Goal: Use online tool/utility

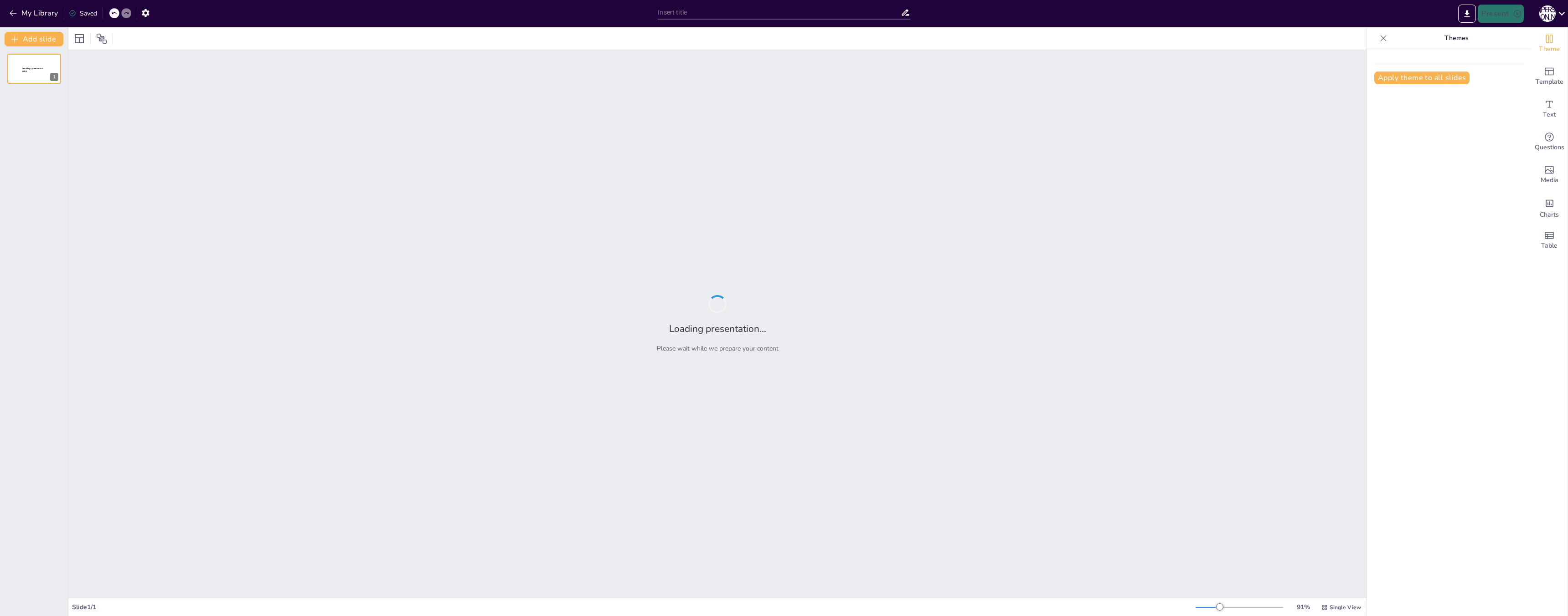
type input "Подходы к сбору данных: классификация и методы"
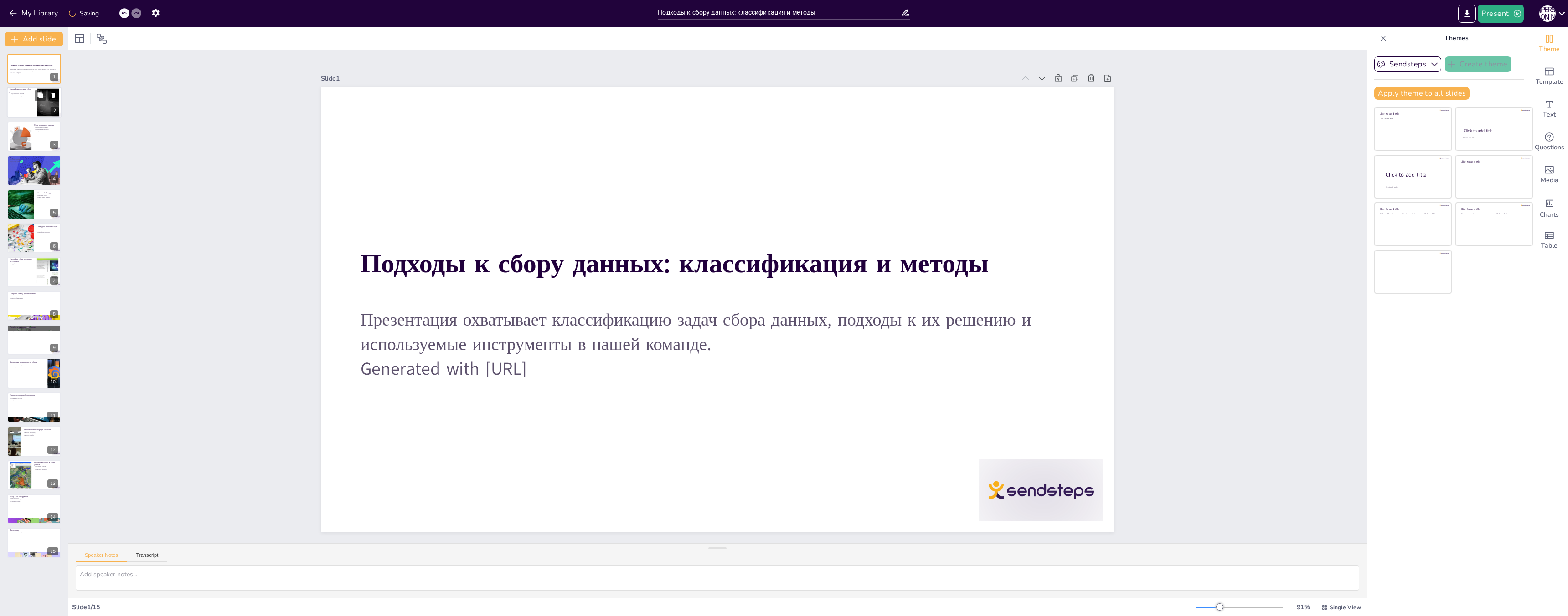
click at [24, 114] on div at bounding box center [34, 103] width 55 height 31
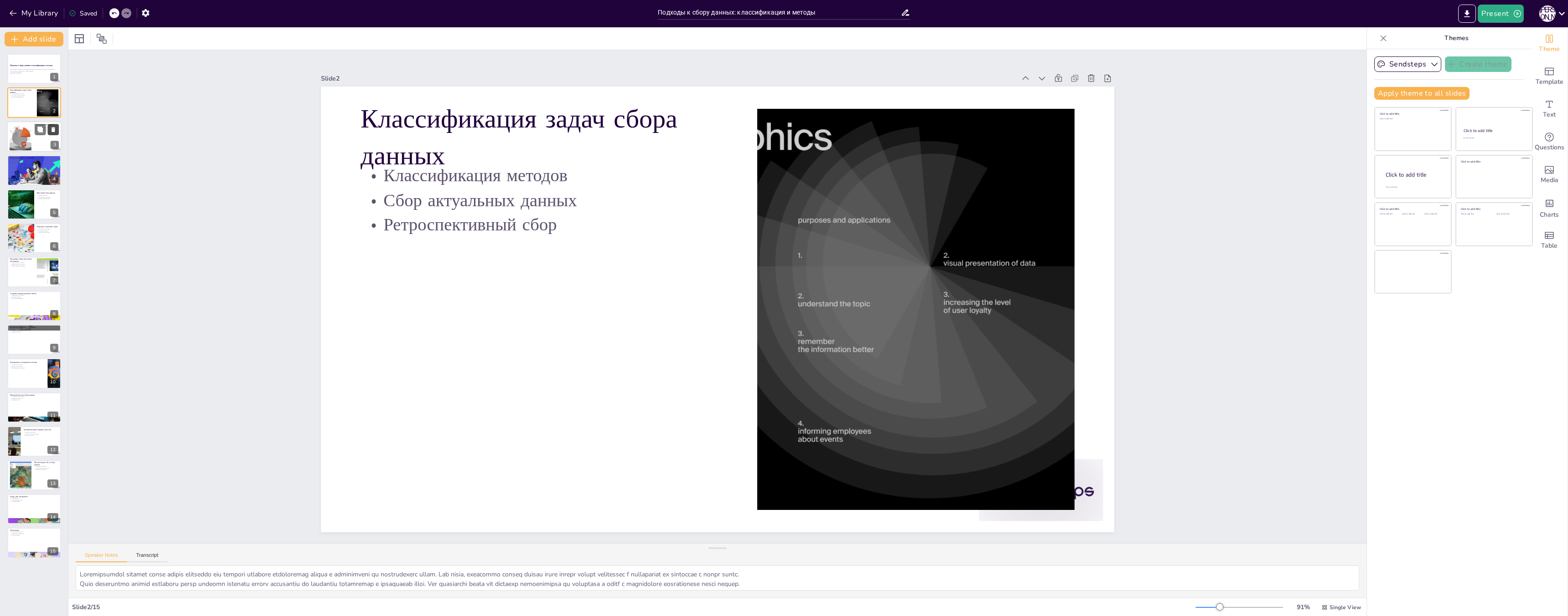
click at [52, 132] on icon at bounding box center [53, 129] width 7 height 7
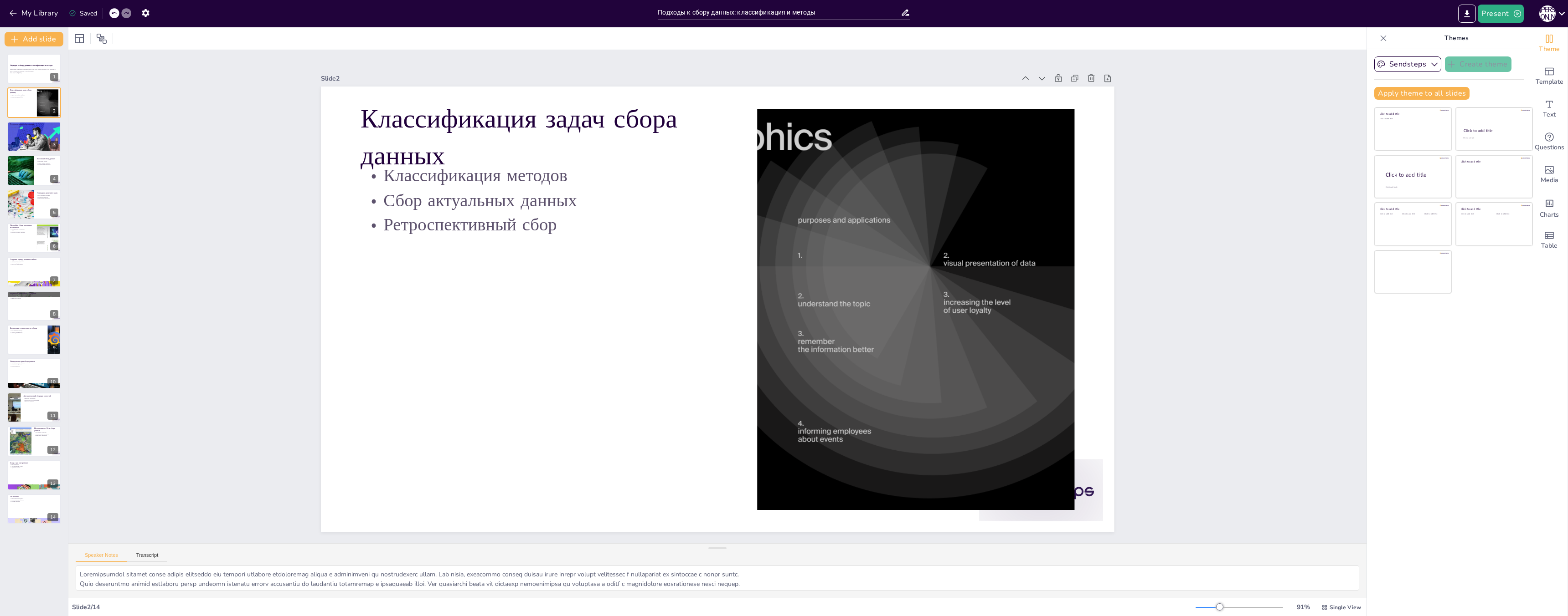
click at [115, 11] on icon at bounding box center [113, 12] width 5 height 5
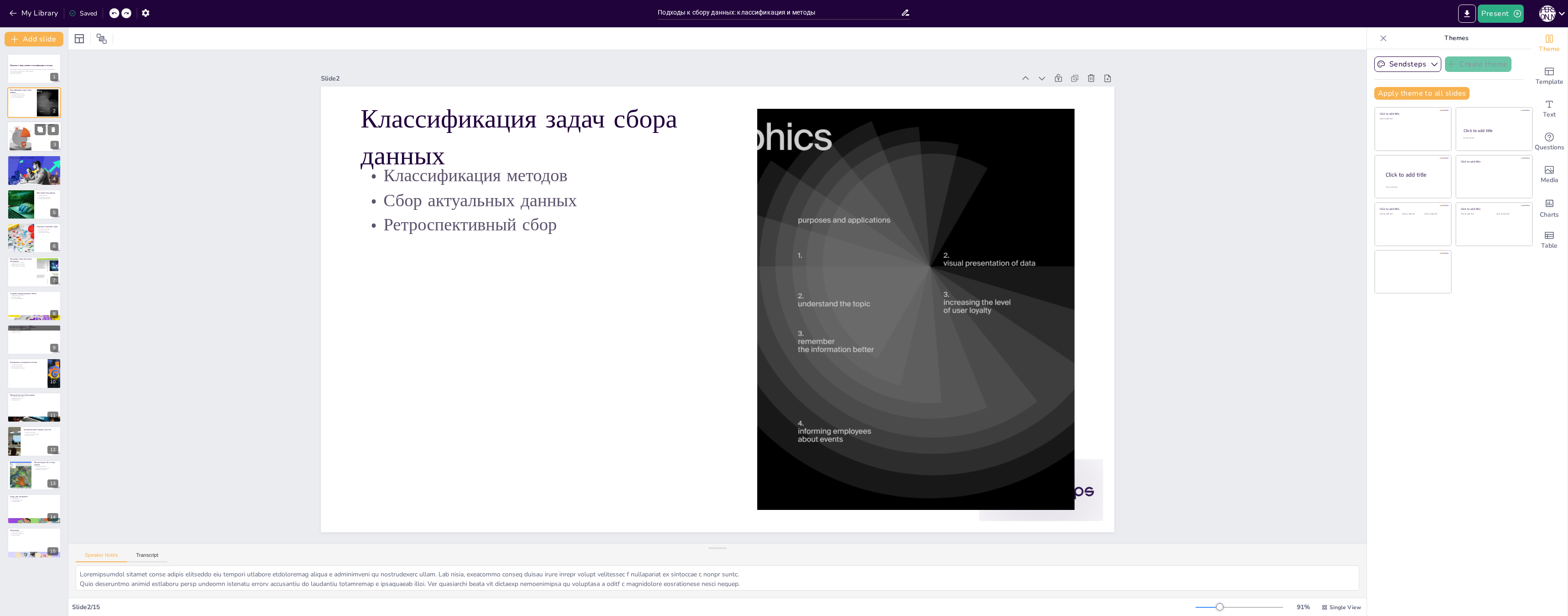
click at [26, 143] on div at bounding box center [20, 136] width 43 height 28
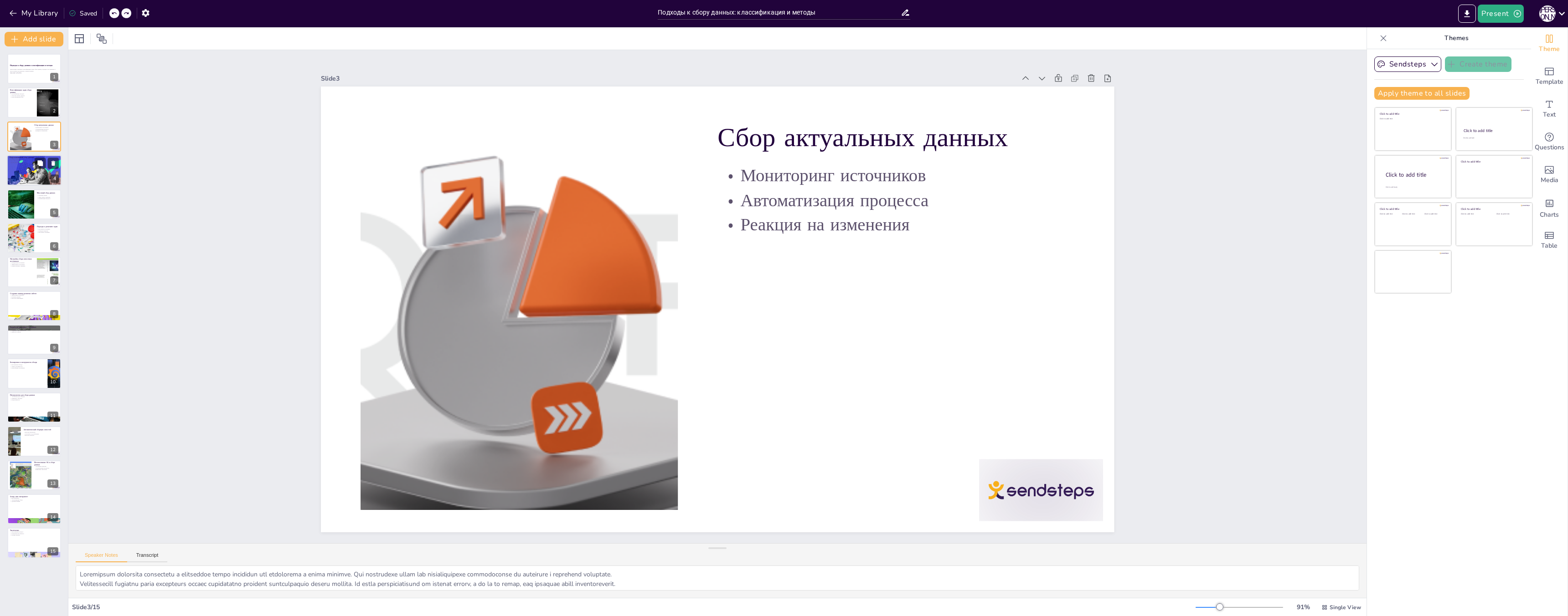
click at [45, 180] on div at bounding box center [34, 170] width 57 height 31
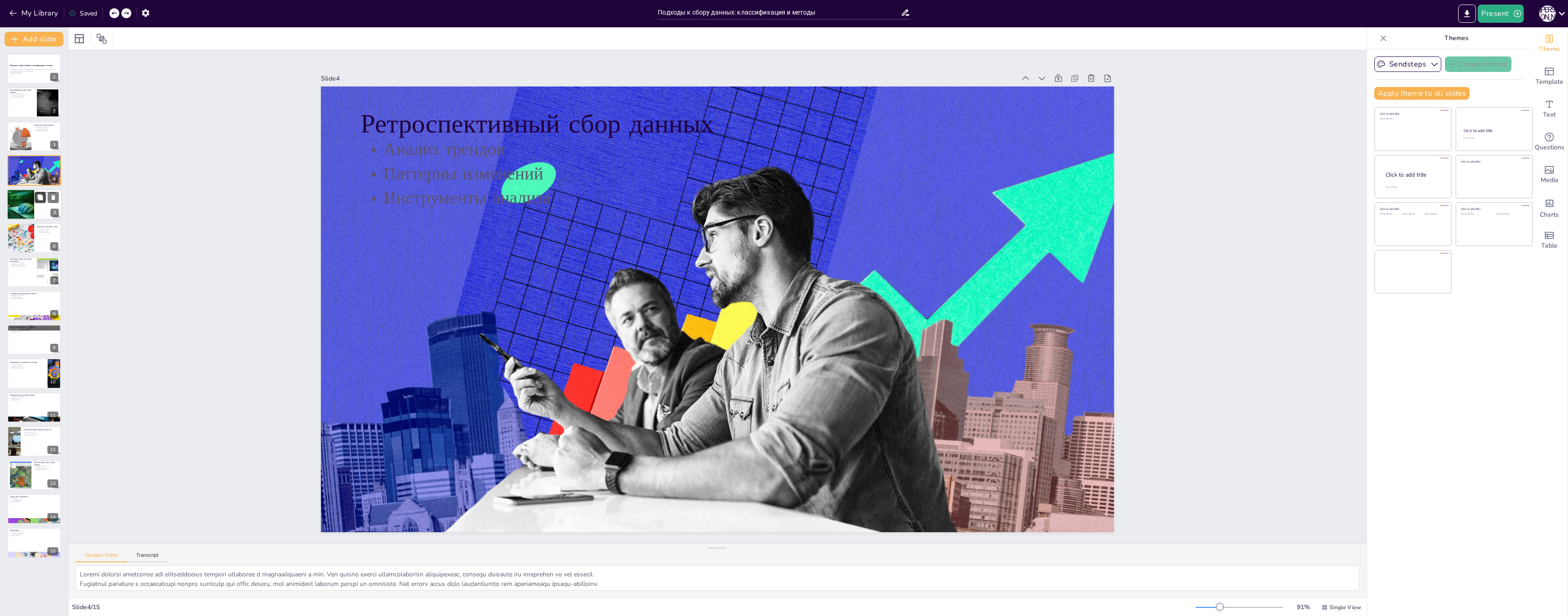
click at [36, 199] on button at bounding box center [39, 197] width 11 height 11
type textarea "Loremips dolors ametco, adipiscing e seddoeiusm temporinc utlab, etdolorem aliq…"
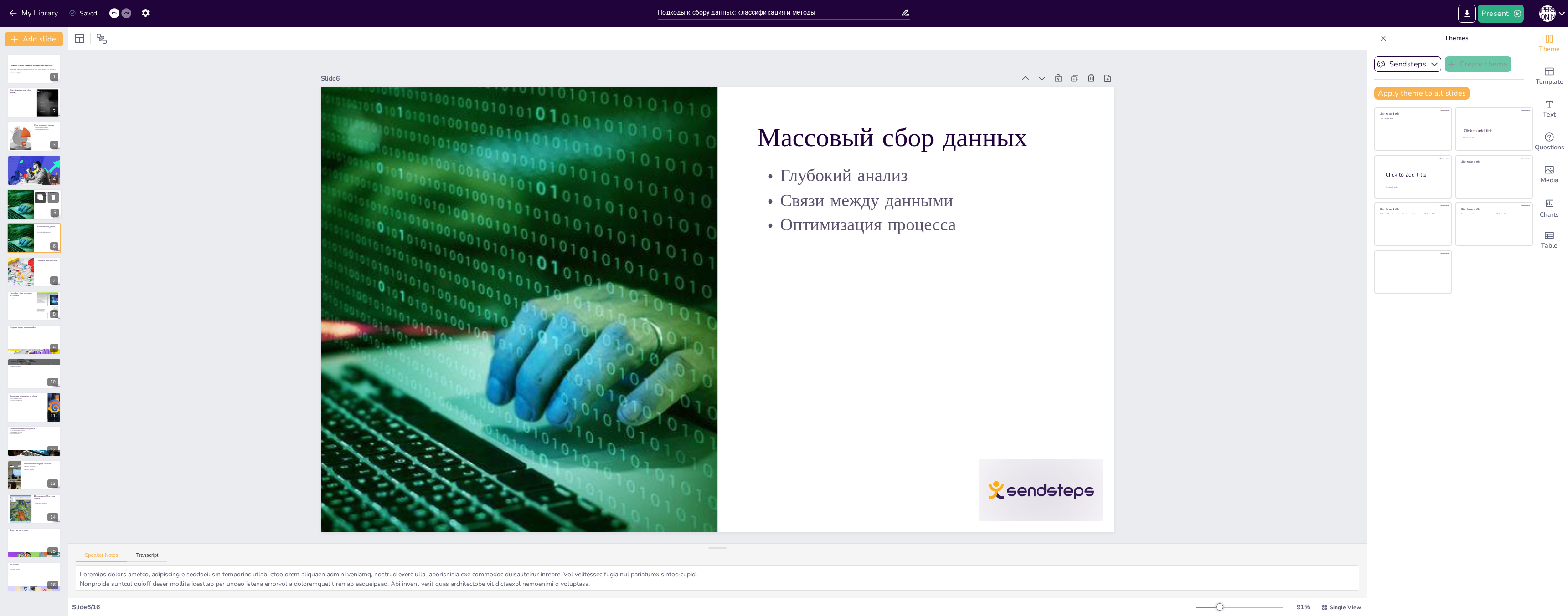
click at [38, 201] on button at bounding box center [39, 197] width 11 height 11
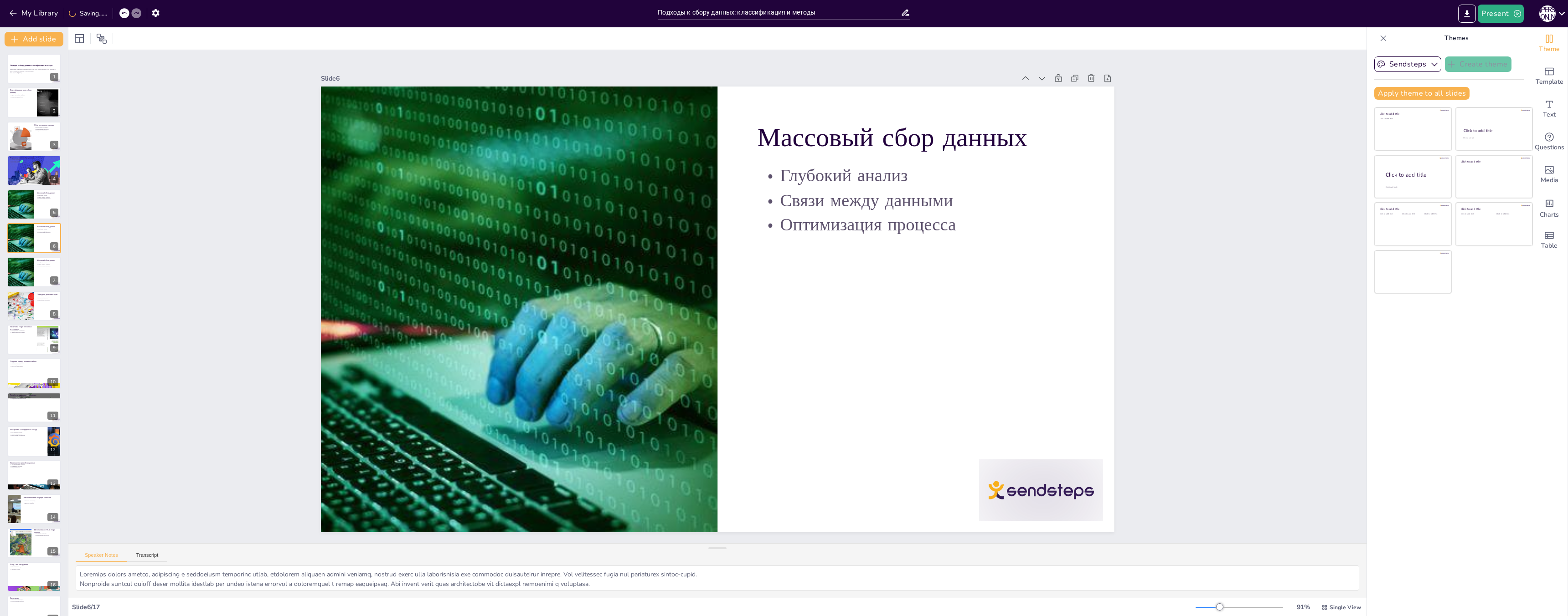
click at [126, 12] on icon at bounding box center [123, 12] width 5 height 5
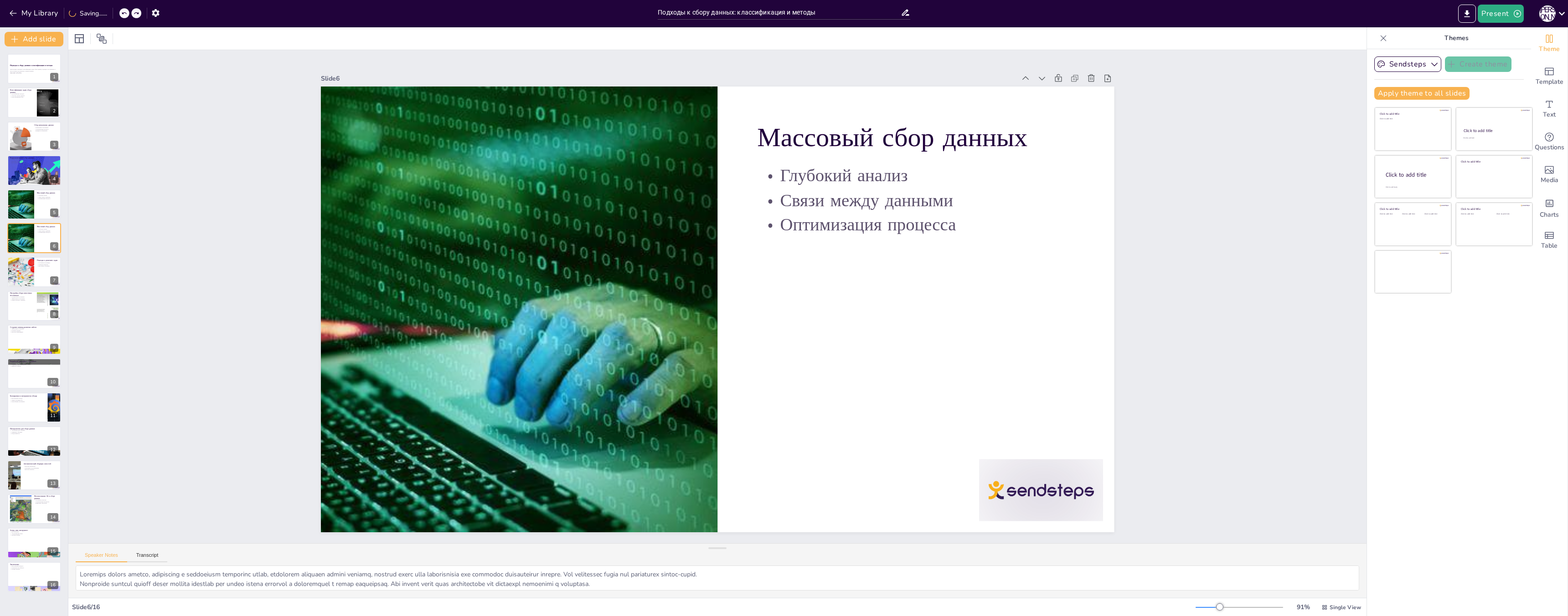
click at [126, 12] on icon at bounding box center [123, 12] width 5 height 5
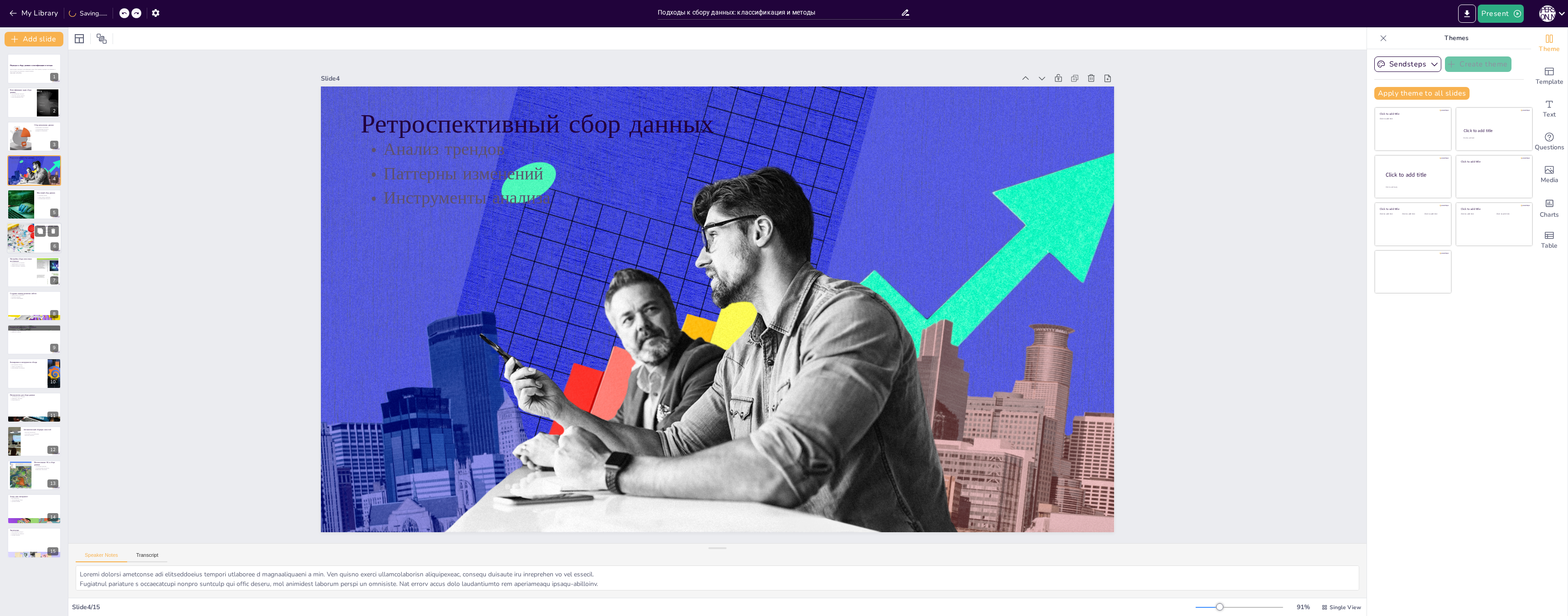
click at [32, 236] on div at bounding box center [20, 238] width 46 height 31
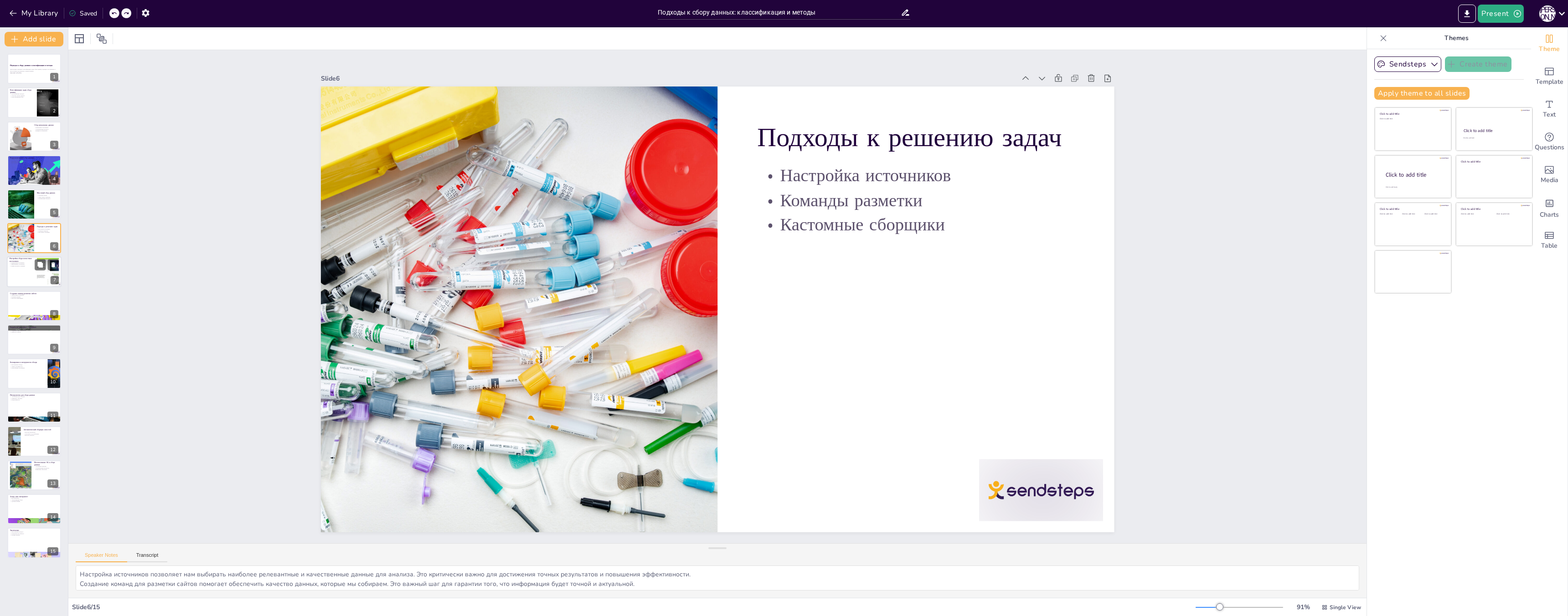
click at [27, 283] on div at bounding box center [34, 272] width 55 height 31
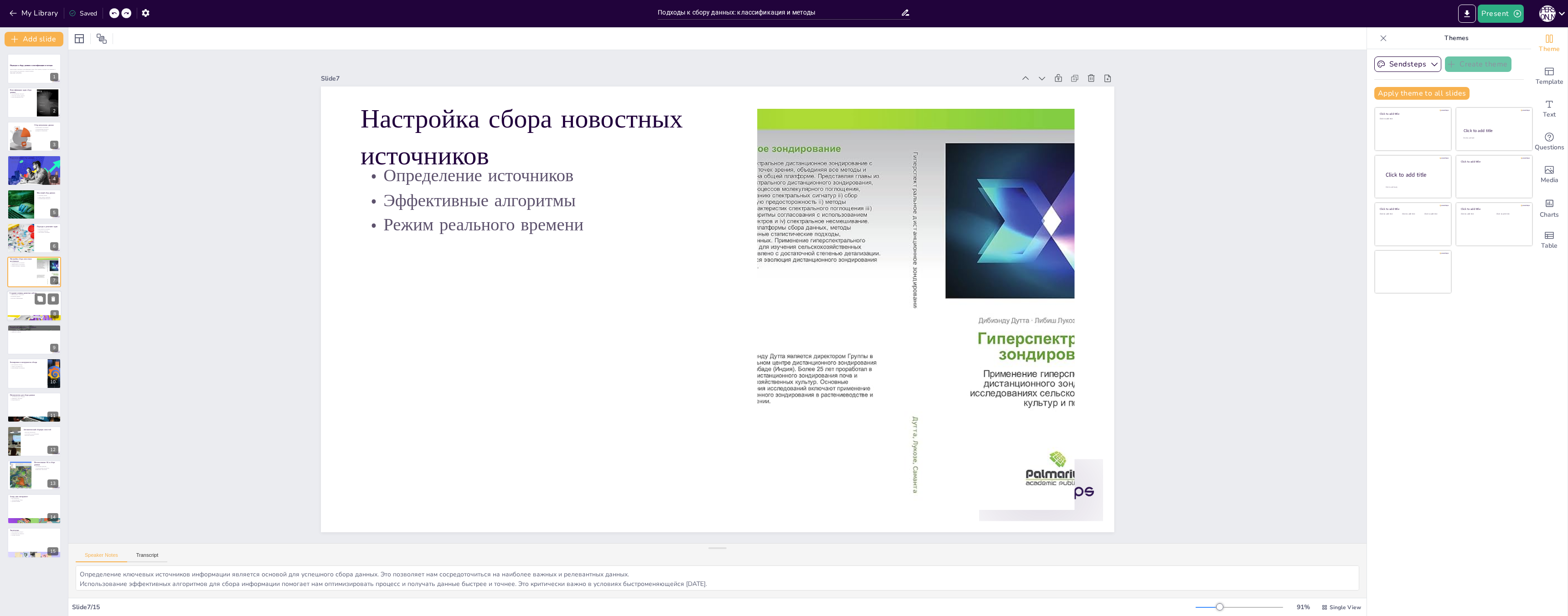
click at [18, 312] on div at bounding box center [34, 306] width 55 height 31
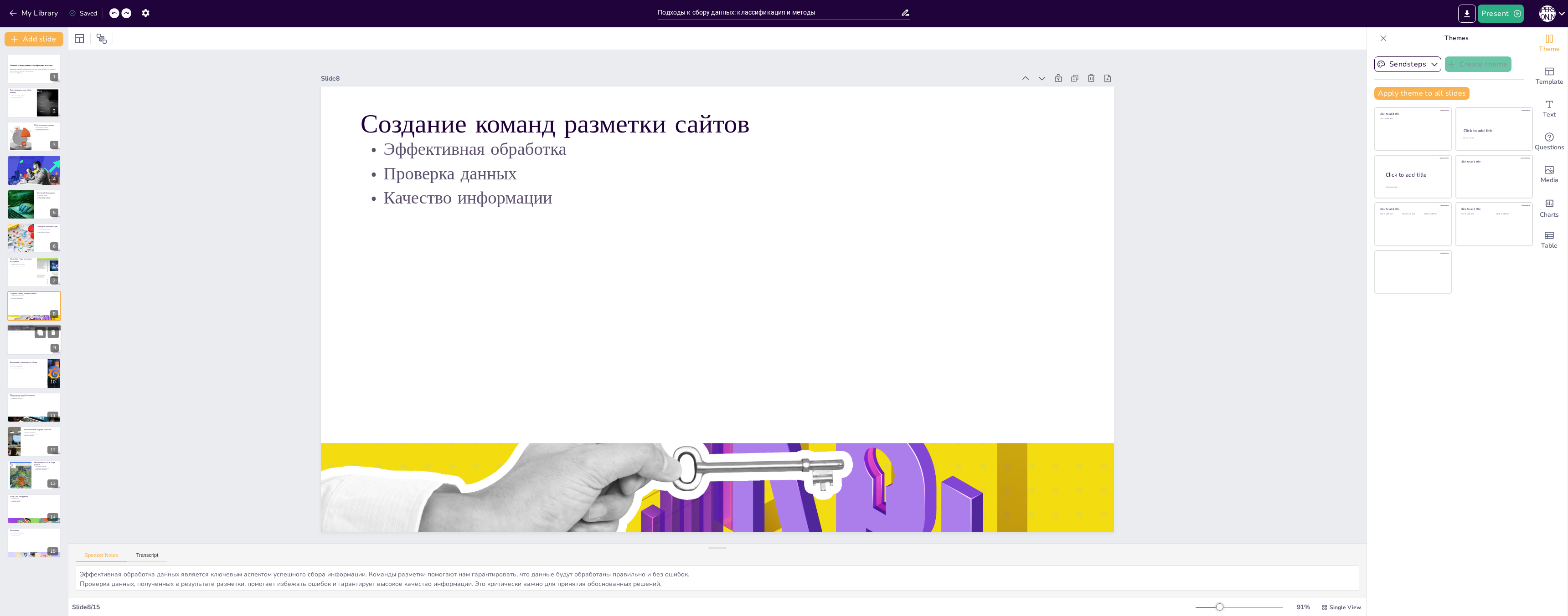
click at [25, 345] on div at bounding box center [34, 339] width 55 height 31
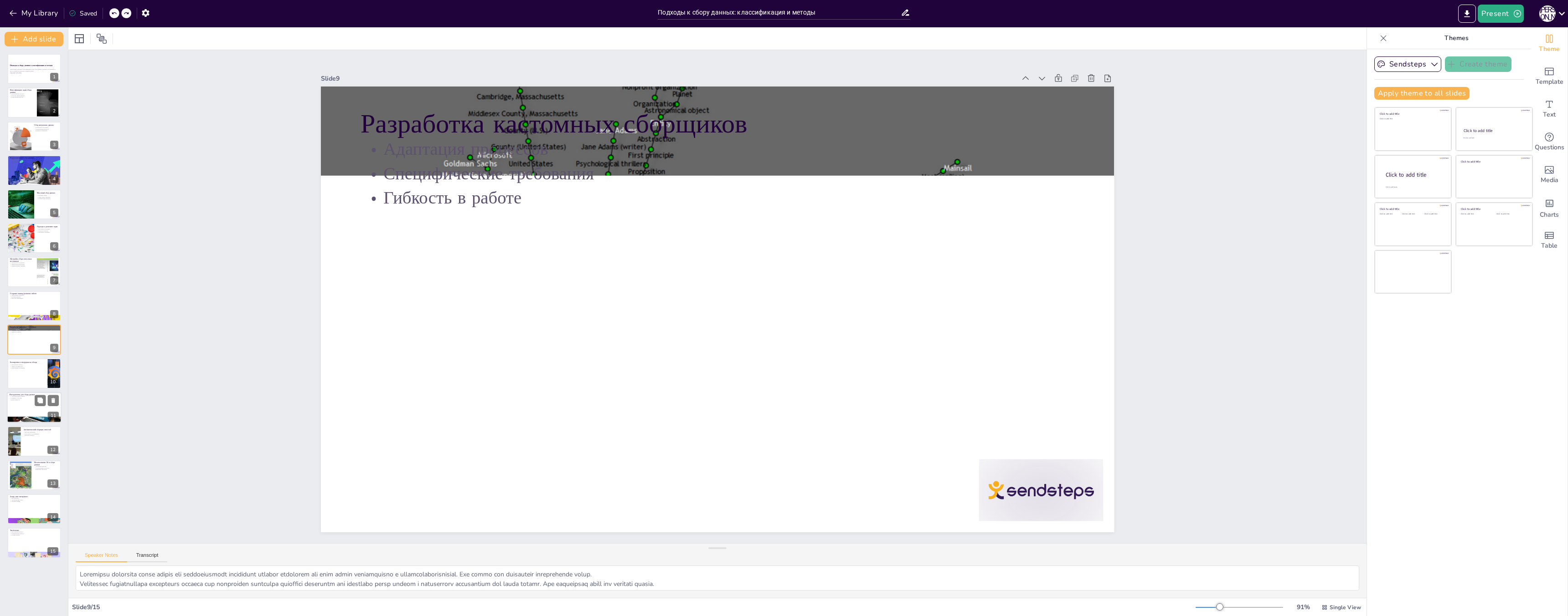
click at [37, 414] on div at bounding box center [34, 407] width 55 height 31
type textarea "Loremipsumdolo sitamet consecte adipiscin eli seddoeiusm temporinc utlaboreet d…"
